Goal: Obtain resource: Obtain resource

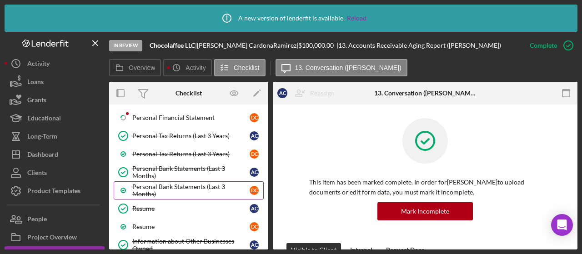
scroll to position [55, 0]
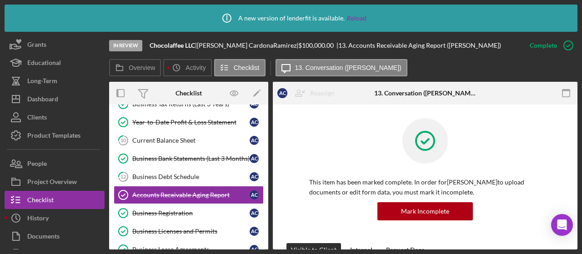
scroll to position [335, 0]
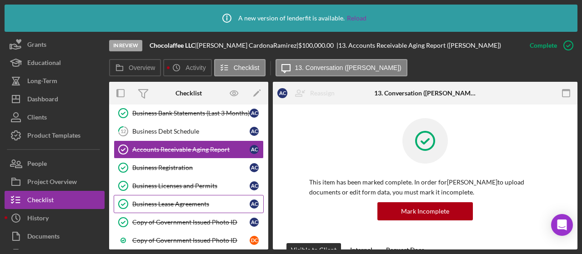
click at [188, 201] on div "Business Lease Agreements" at bounding box center [190, 204] width 117 height 7
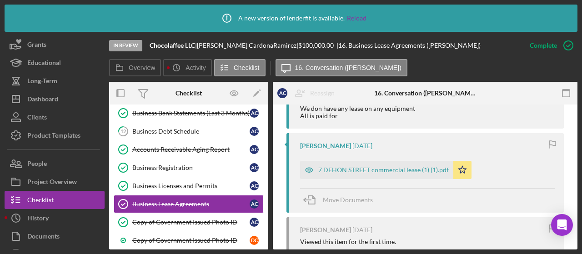
scroll to position [409, 0]
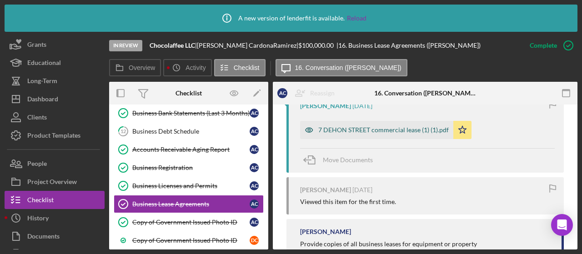
click at [377, 131] on div "7 DEHON STREET commercial lease (1) (1).pdf" at bounding box center [383, 129] width 130 height 7
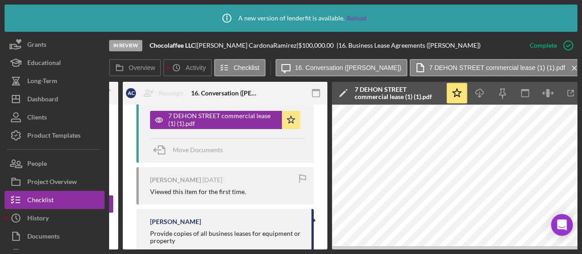
scroll to position [0, 177]
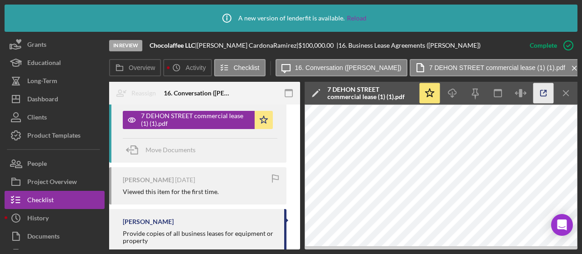
click at [547, 88] on icon "button" at bounding box center [543, 93] width 20 height 20
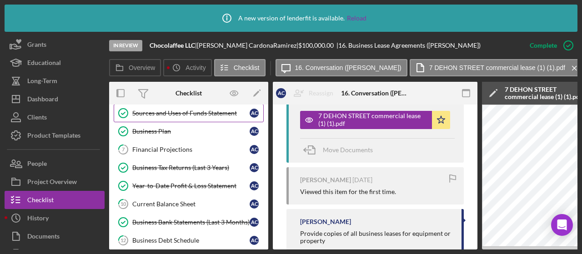
scroll to position [227, 0]
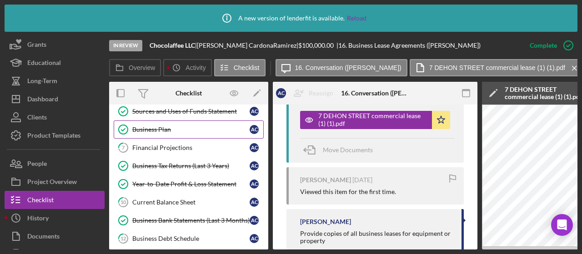
click at [168, 127] on div "Business Plan" at bounding box center [190, 129] width 117 height 7
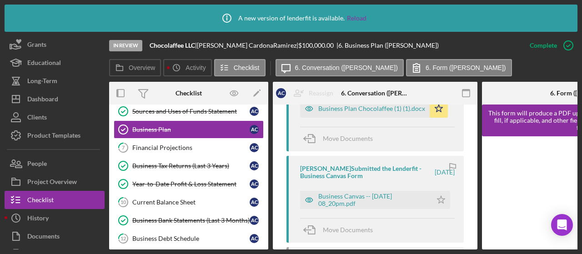
scroll to position [364, 0]
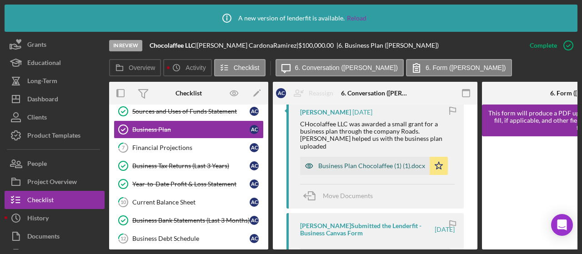
click at [378, 170] on div "Business Plan Chocolaffee (1) (1).docx" at bounding box center [371, 165] width 107 height 7
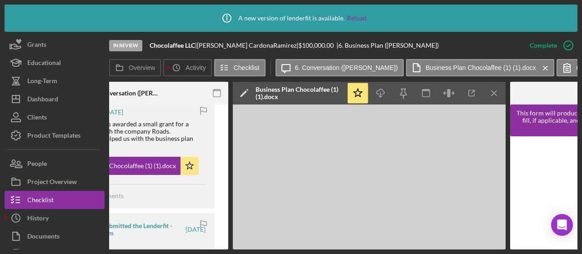
scroll to position [0, 250]
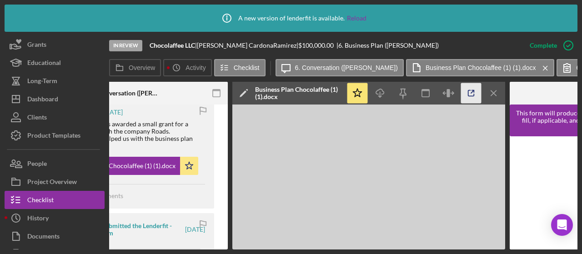
click at [470, 92] on icon "button" at bounding box center [471, 93] width 20 height 20
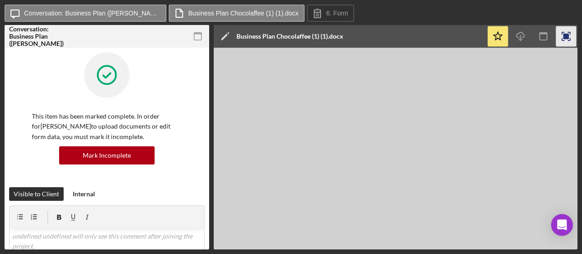
click at [567, 37] on rect "button" at bounding box center [566, 37] width 6 height 6
